Goal: Find contact information: Find contact information

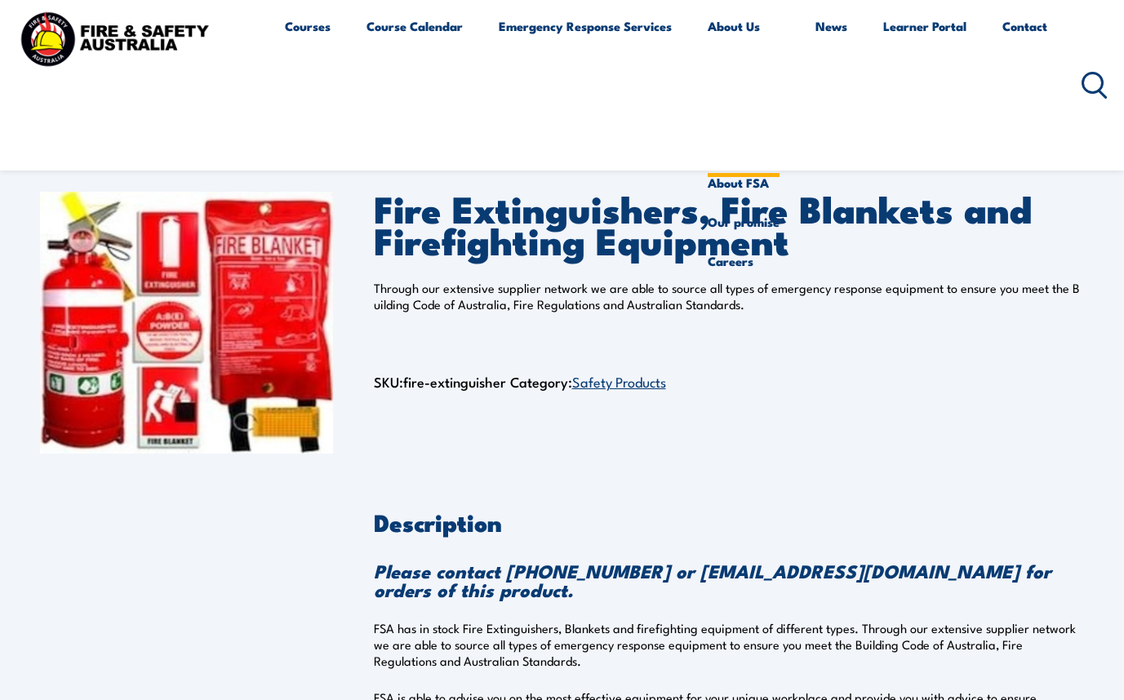
click at [751, 38] on link "About Us" at bounding box center [743, 85] width 72 height 157
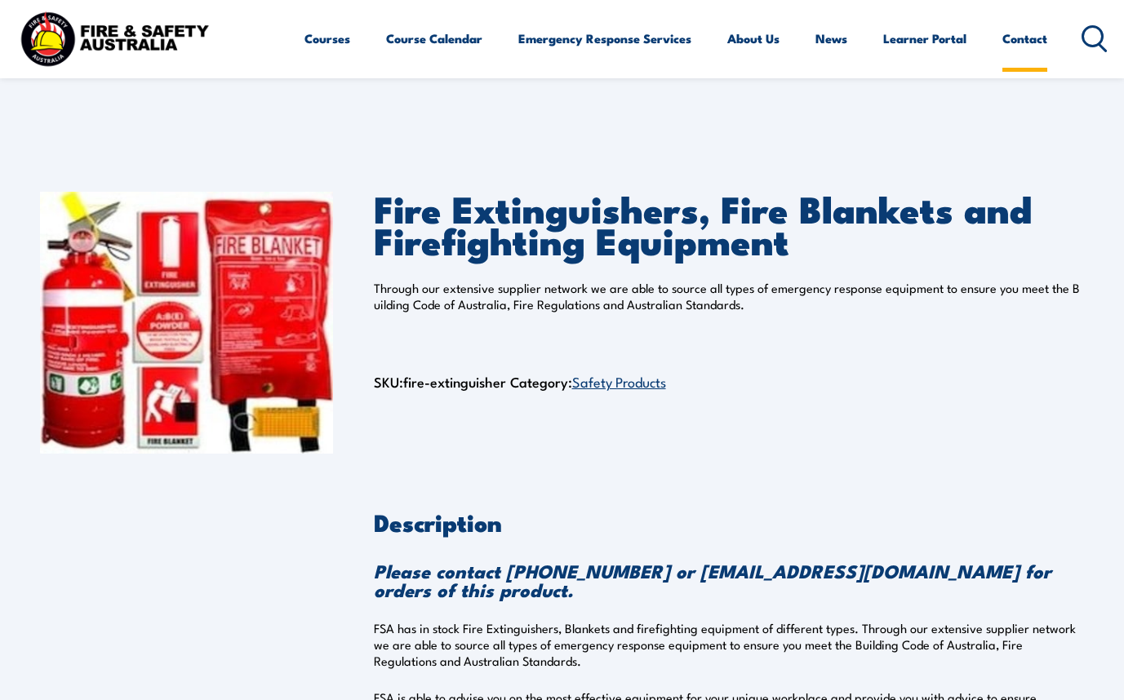
click at [1023, 48] on link "Contact" at bounding box center [1024, 38] width 45 height 39
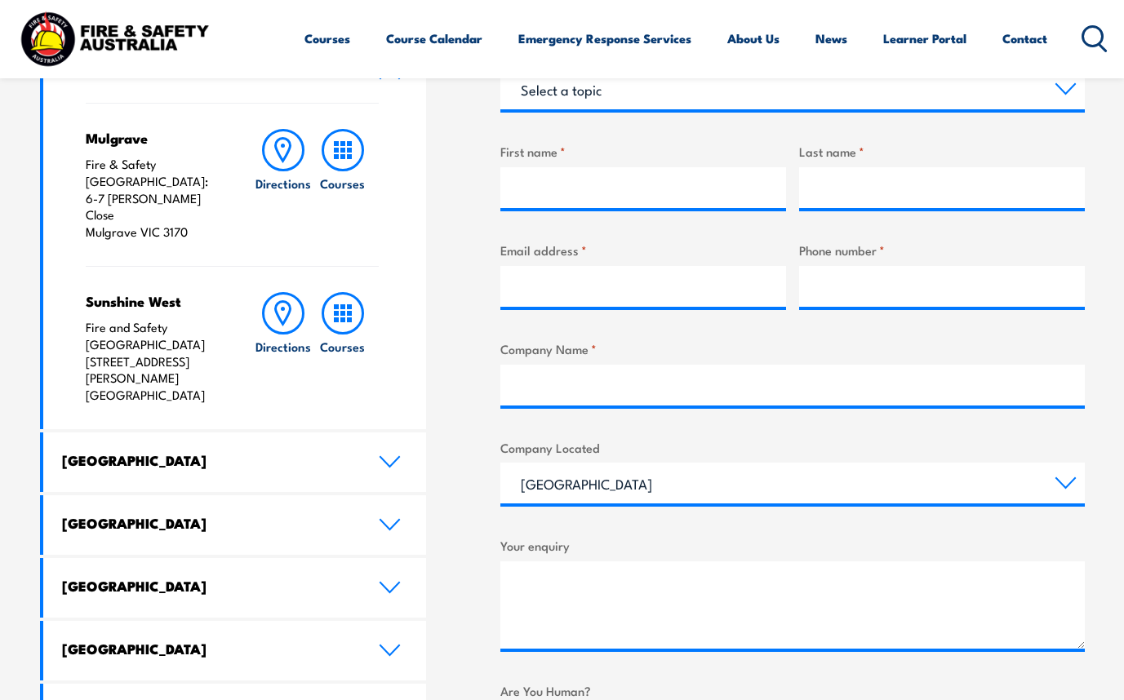
scroll to position [578, 0]
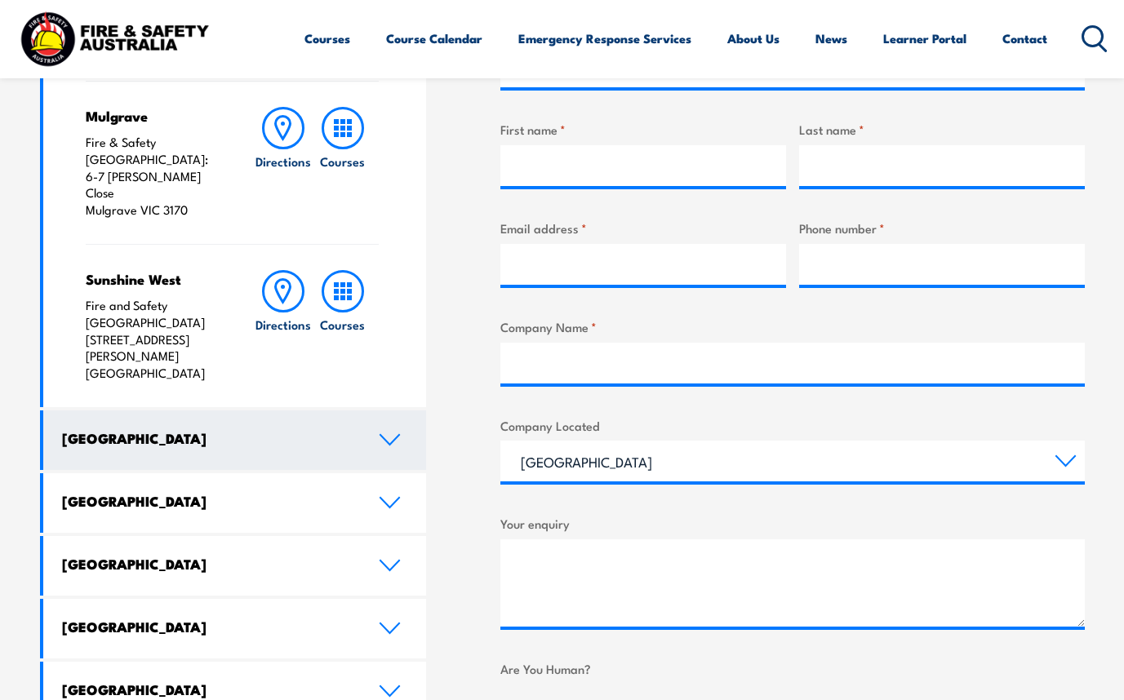
click at [392, 435] on icon at bounding box center [389, 440] width 19 height 10
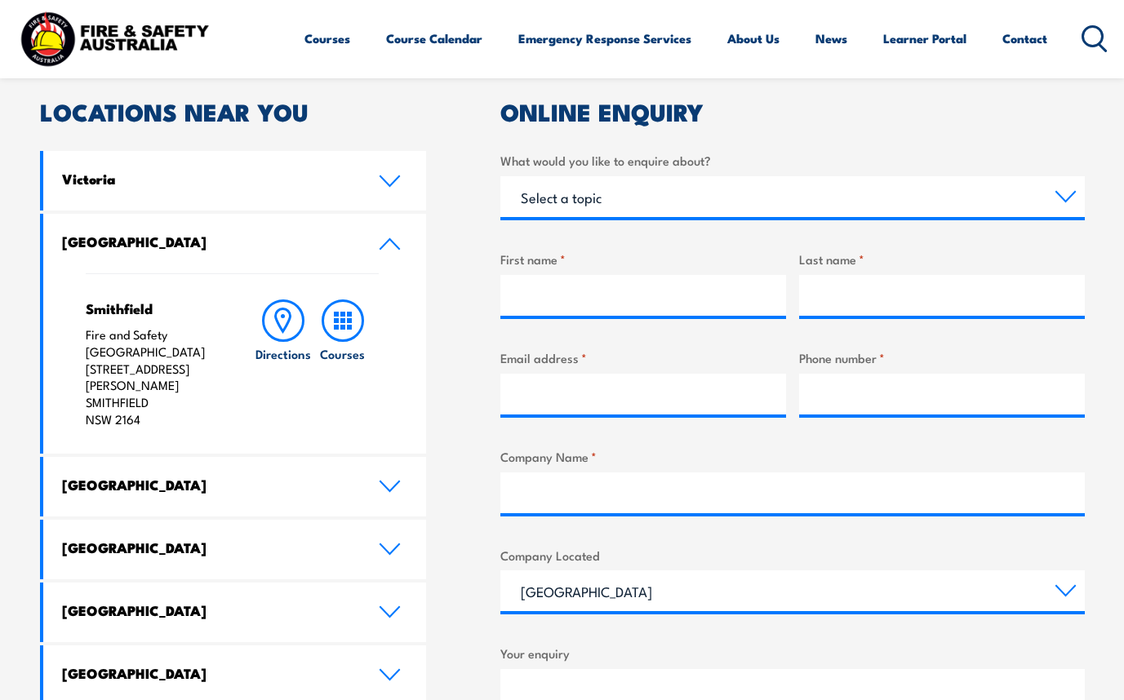
scroll to position [447, 0]
